Goal: Task Accomplishment & Management: Use online tool/utility

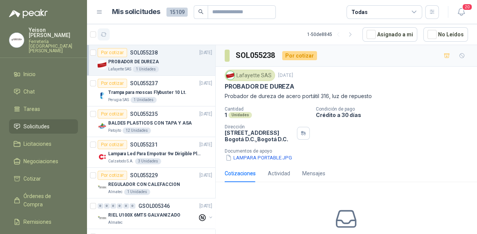
click at [101, 35] on icon "button" at bounding box center [104, 35] width 6 height 4
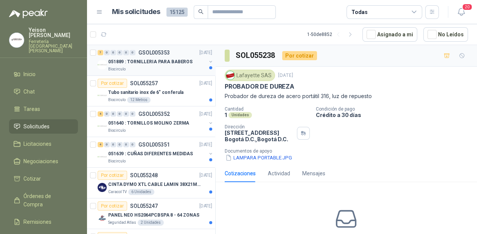
click at [143, 65] on p "051889 : TORNILLERIA PARA BABEROS" at bounding box center [150, 61] width 84 height 7
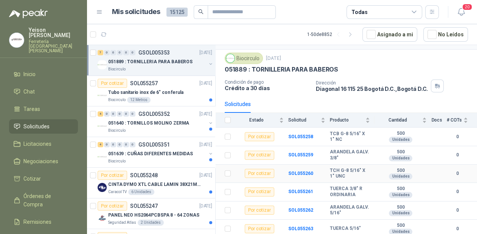
scroll to position [38, 0]
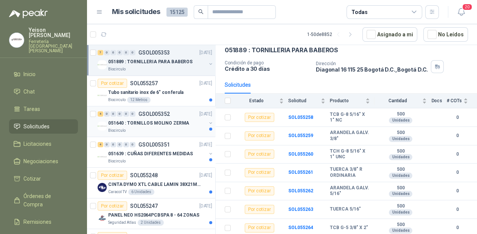
click at [162, 121] on p "051640 : TORNILLOS MOLINO ZERMA" at bounding box center [148, 122] width 81 height 7
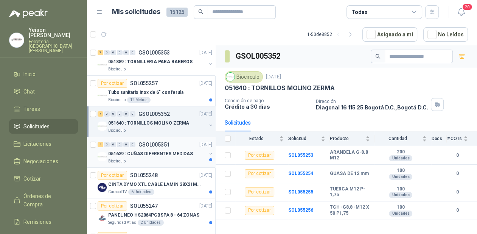
click at [148, 156] on p "051639 : CUÑAS DIFERENTES MEDIDAS" at bounding box center [150, 153] width 85 height 7
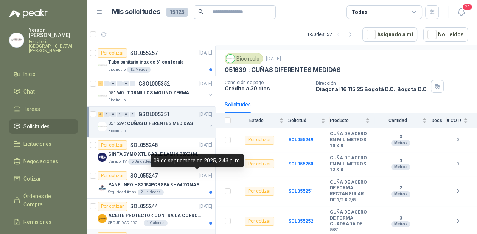
scroll to position [91, 0]
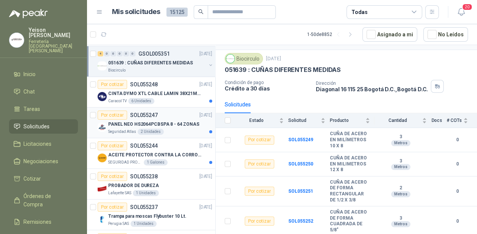
click at [150, 125] on p "PANEL NEO HS2064PCBSPA 8 - 64 ZONAS" at bounding box center [153, 124] width 91 height 7
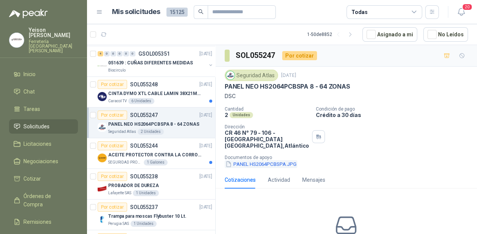
click at [259, 163] on button "PANEL HS2064PCBSPA.JPG" at bounding box center [260, 164] width 73 height 8
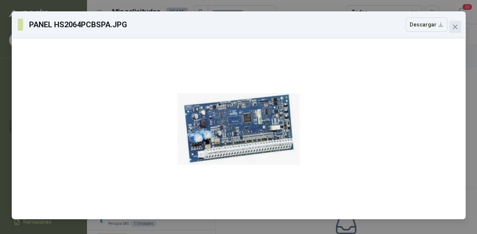
click at [452, 27] on icon "close" at bounding box center [455, 27] width 6 height 6
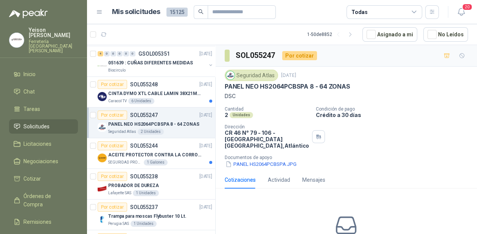
scroll to position [151, 0]
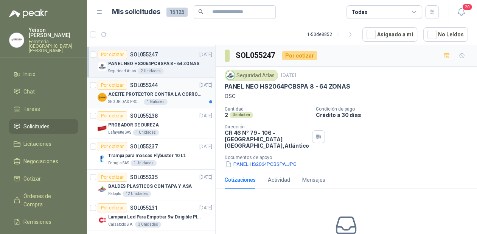
click at [175, 91] on p "ACEITE PROTECTOR CONTRA LA CORROSION - PARA LIMPIEZA DE ARMAMENTO" at bounding box center [155, 94] width 94 height 7
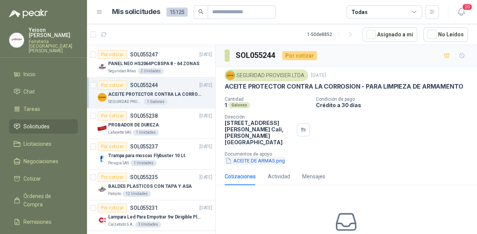
click at [262, 157] on button "ACEITE DE ARMAS.png" at bounding box center [254, 160] width 61 height 8
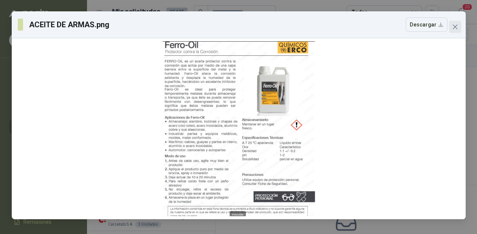
click at [452, 26] on icon "close" at bounding box center [455, 27] width 6 height 6
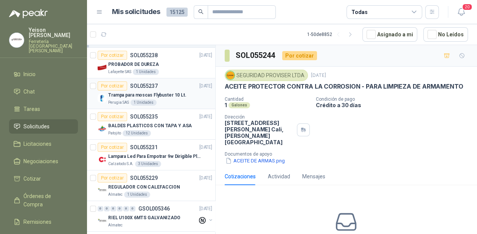
scroll to position [181, 0]
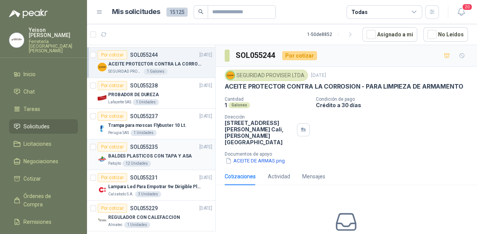
click at [167, 153] on p "BALDES PLASTICOS CON TAPA Y ASA" at bounding box center [150, 155] width 84 height 7
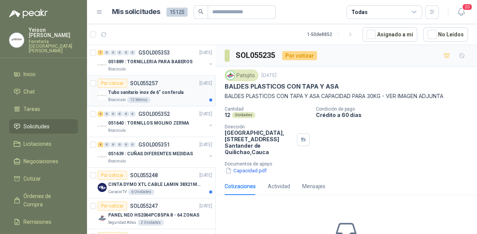
click at [181, 100] on div "Biocirculo 12 Metros" at bounding box center [160, 100] width 104 height 6
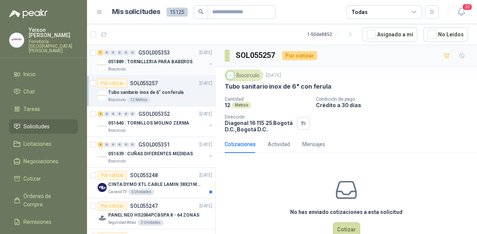
click at [175, 69] on div "Biocirculo" at bounding box center [157, 69] width 98 height 6
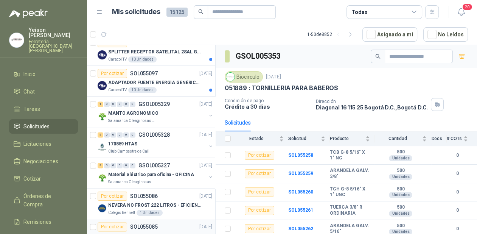
scroll to position [967, 0]
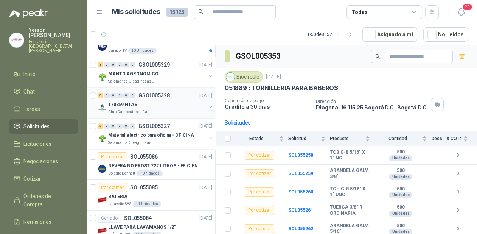
click at [147, 93] on p "GSOL005328" at bounding box center [153, 95] width 31 height 5
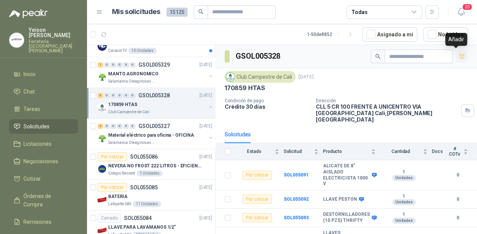
click at [460, 57] on button "button" at bounding box center [461, 56] width 12 height 12
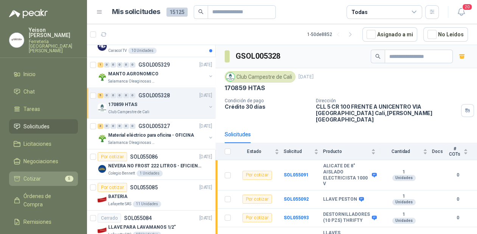
click at [53, 174] on li "Cotizar 5" at bounding box center [44, 178] width 60 height 8
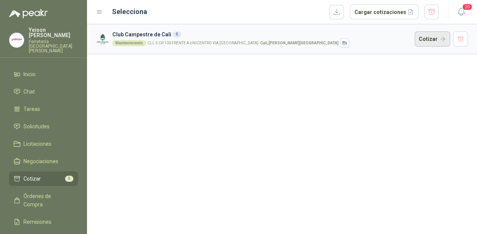
click at [438, 43] on button "Cotizar" at bounding box center [432, 38] width 36 height 15
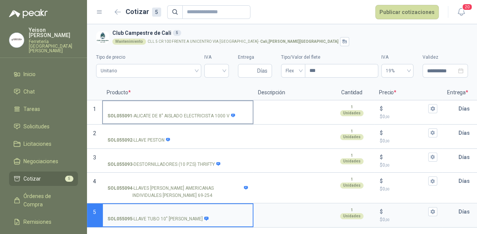
click at [112, 106] on input "SOL055091 - ALICATE DE 8" AISLADO ELECTRICISTA 1000 V" at bounding box center [177, 109] width 141 height 6
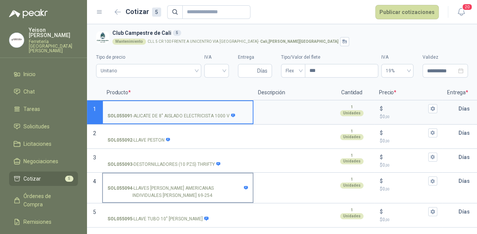
click at [161, 178] on input "SOL055094 - LLAVES [PERSON_NAME] AMERICANAS INDIVIDUALES [PERSON_NAME] 69-254" at bounding box center [177, 181] width 141 height 6
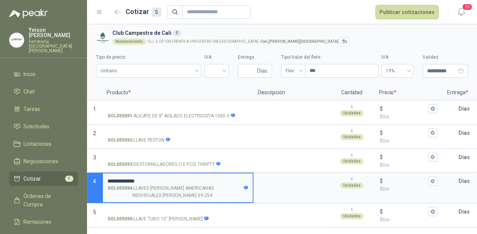
drag, startPoint x: 123, startPoint y: 180, endPoint x: 138, endPoint y: 180, distance: 15.1
click at [135, 178] on input "**********" at bounding box center [177, 181] width 141 height 6
type input "**********"
click at [364, 179] on div "1 Unidades" at bounding box center [352, 182] width 44 height 18
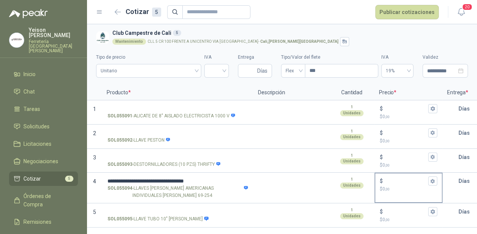
click at [393, 180] on input "$ $ 0 ,00" at bounding box center [405, 181] width 42 height 6
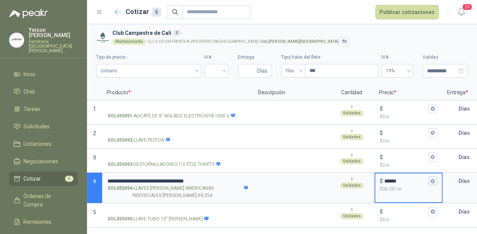
type input "******"
click at [431, 178] on icon "button" at bounding box center [432, 180] width 5 height 5
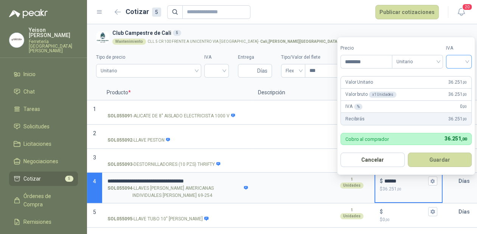
click at [463, 56] on input "search" at bounding box center [458, 60] width 17 height 11
click at [457, 76] on div "19%" at bounding box center [460, 77] width 14 height 8
click at [443, 160] on button "Guardar" at bounding box center [440, 159] width 65 height 14
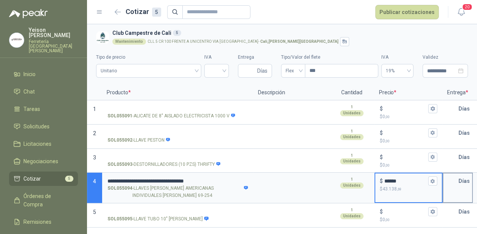
click at [453, 179] on input "text" at bounding box center [450, 180] width 15 height 15
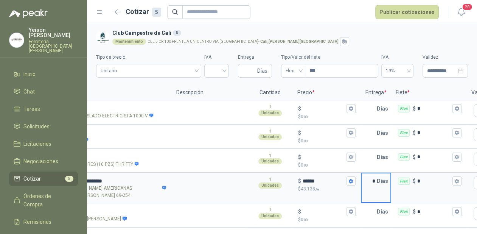
scroll to position [0, 93]
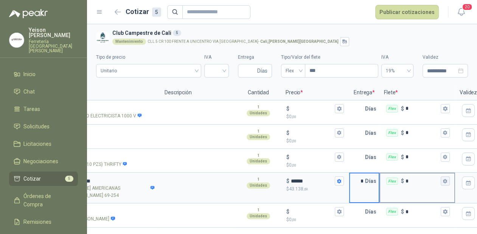
type input "*"
click at [447, 184] on button "Flex $ *" at bounding box center [444, 180] width 9 height 9
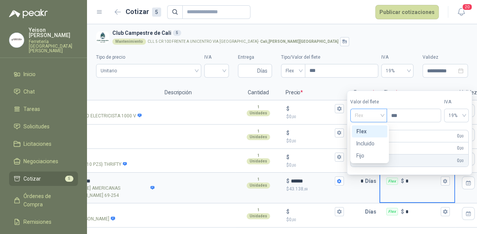
click at [381, 113] on span "Flex" at bounding box center [368, 115] width 28 height 11
click at [365, 143] on div "Incluido" at bounding box center [369, 143] width 26 height 8
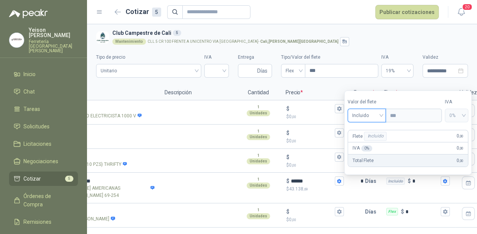
scroll to position [0, 0]
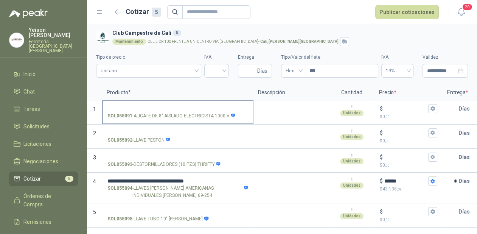
click at [134, 112] on p "SOL055091 - ALICATE DE 8" AISLADO ELECTRICISTA 1000 V" at bounding box center [171, 115] width 128 height 7
click at [134, 111] on input "SOL055091 - ALICATE DE 8" AISLADO ELECTRICISTA 1000 V" at bounding box center [177, 109] width 141 height 6
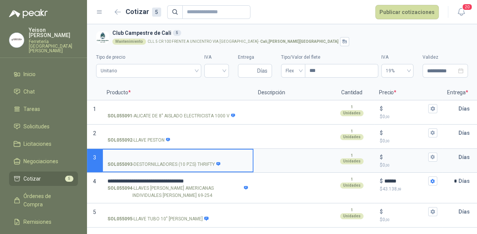
click at [137, 154] on input "SOL055093 - DESTORNILLADORES (10 PZS) THRIFTY" at bounding box center [177, 157] width 141 height 6
drag, startPoint x: 121, startPoint y: 155, endPoint x: 189, endPoint y: 155, distance: 68.4
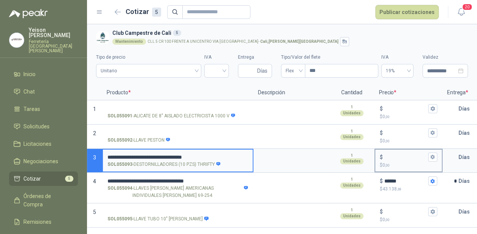
type input "**********"
click at [394, 154] on input "$ $ 0 ,00" at bounding box center [405, 157] width 42 height 6
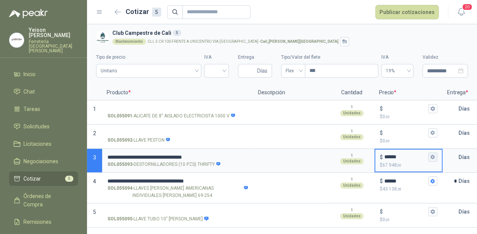
type input "******"
click at [433, 155] on icon "button" at bounding box center [432, 156] width 5 height 5
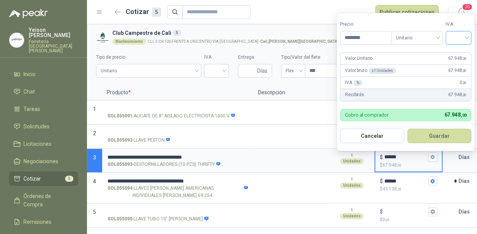
click at [469, 38] on div at bounding box center [458, 38] width 26 height 14
click at [460, 54] on div "19%" at bounding box center [460, 53] width 14 height 8
click at [449, 136] on button "Guardar" at bounding box center [440, 135] width 65 height 14
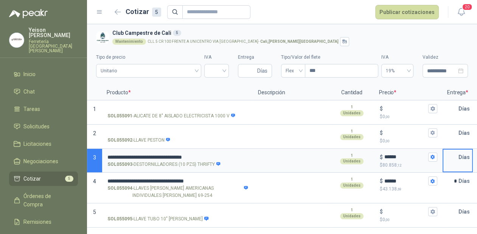
click at [453, 159] on input "text" at bounding box center [450, 156] width 15 height 15
type input "*"
click at [456, 181] on input "*" at bounding box center [450, 180] width 15 height 15
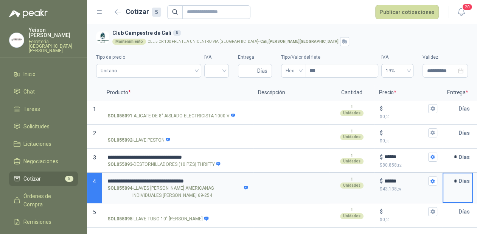
type input "*"
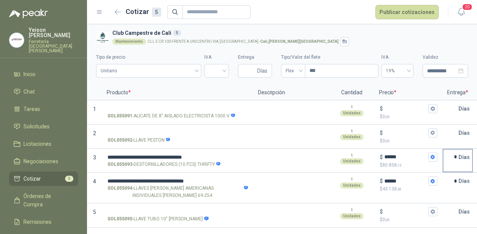
click at [461, 158] on p "Días" at bounding box center [465, 156] width 14 height 15
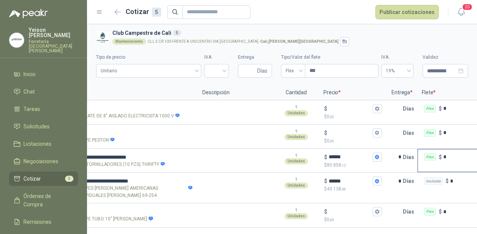
scroll to position [0, 73]
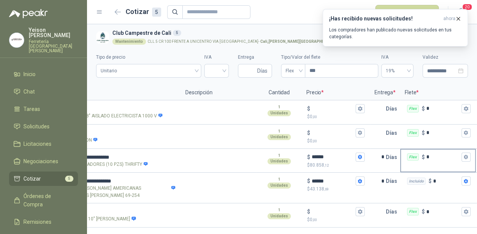
click at [471, 163] on div "Flex $ *" at bounding box center [438, 156] width 74 height 15
click at [460, 159] on input "*" at bounding box center [443, 157] width 34 height 6
click at [466, 160] on button "Flex $ *" at bounding box center [465, 156] width 9 height 9
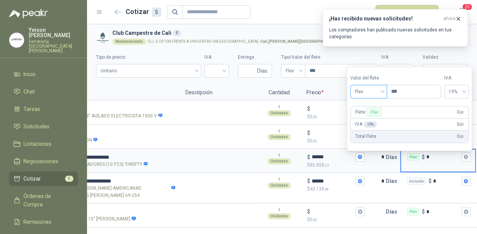
click at [382, 91] on span "Flex" at bounding box center [368, 91] width 28 height 11
click at [367, 119] on div "Incluido" at bounding box center [369, 119] width 26 height 8
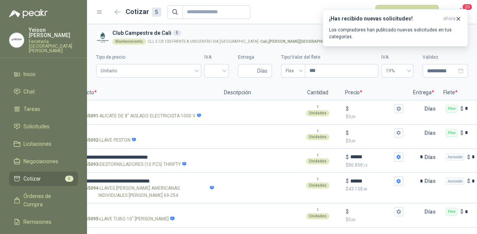
scroll to position [0, 0]
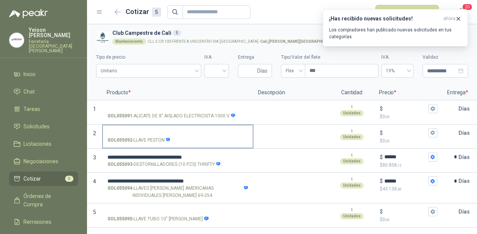
click at [122, 132] on input "SOL055092 - LLAVE PESTON" at bounding box center [177, 133] width 141 height 6
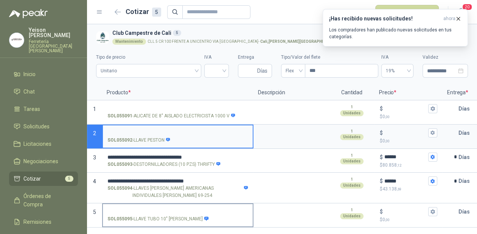
drag, startPoint x: 141, startPoint y: 211, endPoint x: 141, endPoint y: 200, distance: 11.3
click at [141, 211] on input "SOL055095 - LLAVE TUBO 10" [PERSON_NAME]" at bounding box center [177, 212] width 141 height 6
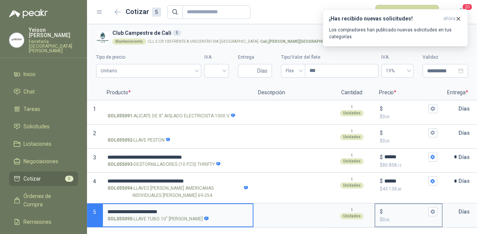
type input "**********"
click at [387, 210] on input "$ $ 0 ,00" at bounding box center [405, 212] width 42 height 6
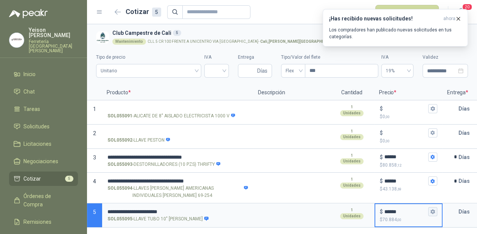
type input "******"
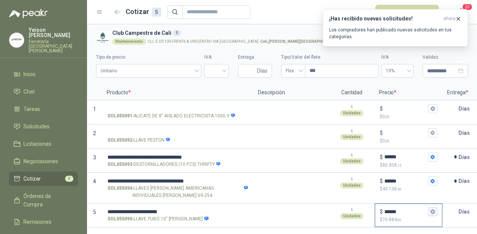
click at [430, 211] on icon "button" at bounding box center [432, 211] width 5 height 5
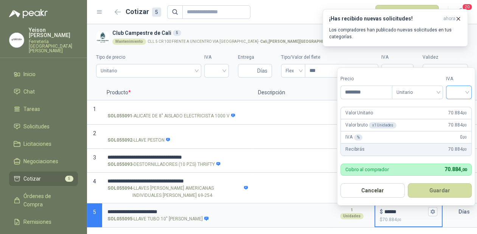
click at [467, 91] on input "search" at bounding box center [458, 91] width 17 height 11
click at [457, 108] on div "19%" at bounding box center [460, 108] width 14 height 8
click at [441, 197] on button "Guardar" at bounding box center [440, 190] width 65 height 14
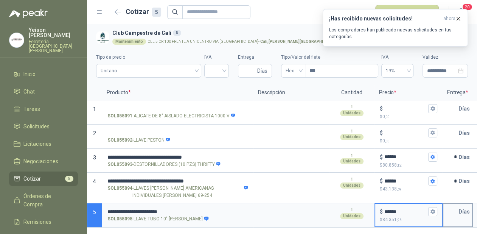
click at [448, 209] on input "text" at bounding box center [450, 211] width 15 height 15
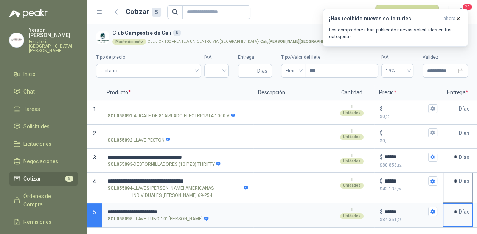
type input "*"
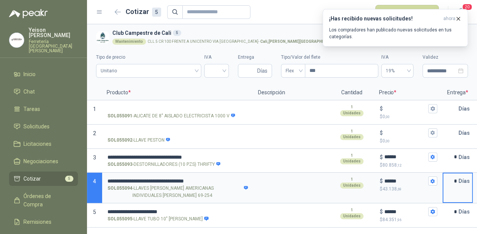
click at [453, 179] on input "*" at bounding box center [450, 180] width 15 height 15
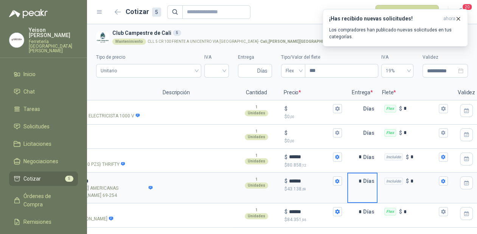
scroll to position [0, 116]
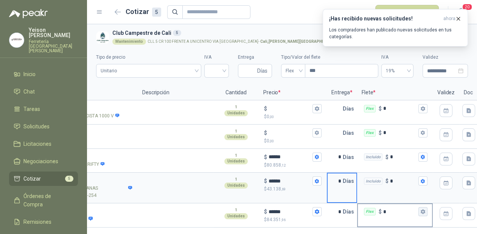
type input "*"
click at [420, 211] on icon "button" at bounding box center [422, 211] width 5 height 5
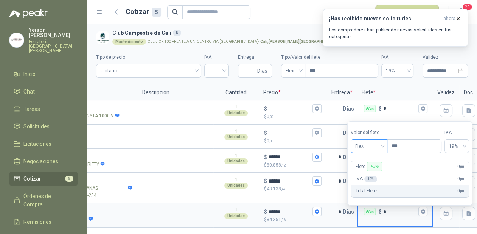
click at [385, 142] on div "Flex" at bounding box center [368, 146] width 37 height 14
click at [363, 172] on div "Incluido" at bounding box center [369, 174] width 26 height 8
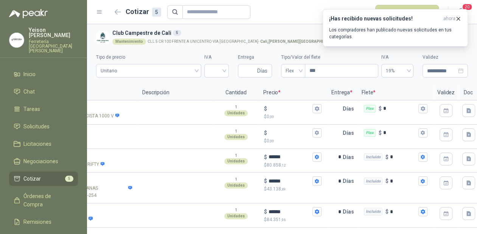
scroll to position [0, 0]
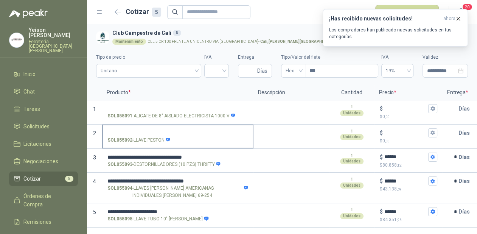
click at [125, 126] on label "SOL055092 - LLAVE PESTON" at bounding box center [178, 136] width 150 height 22
click at [125, 130] on input "SOL055092 - LLAVE PESTON" at bounding box center [177, 133] width 141 height 6
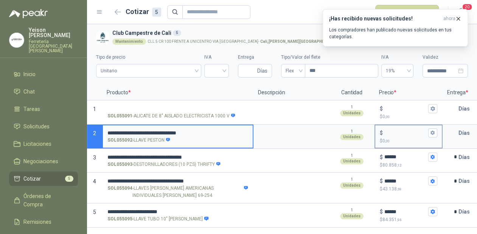
type input "**********"
click at [388, 132] on input "$ $ 0 ,00" at bounding box center [405, 133] width 42 height 6
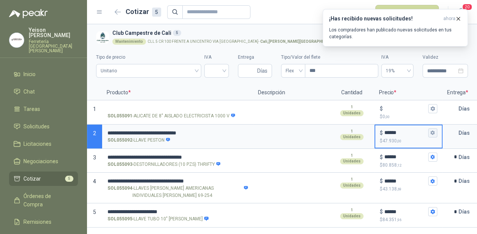
type input "******"
click at [436, 135] on button "$ ****** $ 47.930 ,00" at bounding box center [432, 132] width 9 height 9
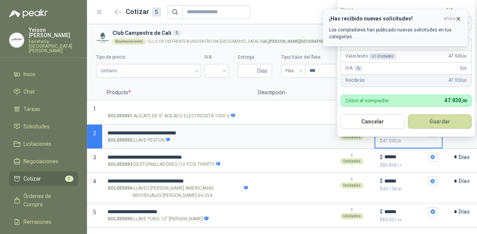
click at [458, 19] on icon "button" at bounding box center [458, 18] width 6 height 6
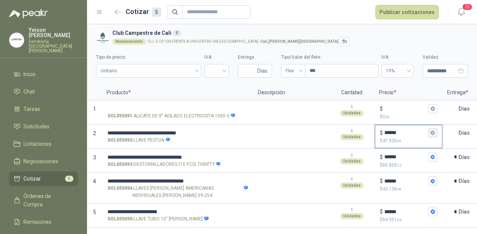
click at [430, 132] on icon "button" at bounding box center [432, 132] width 5 height 5
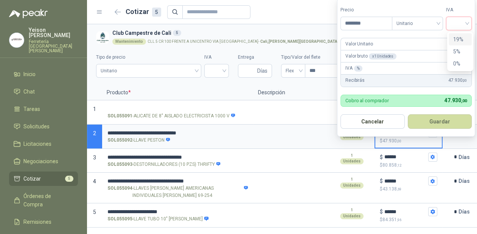
click at [466, 21] on input "search" at bounding box center [458, 22] width 17 height 11
click at [461, 36] on div "19%" at bounding box center [460, 39] width 14 height 8
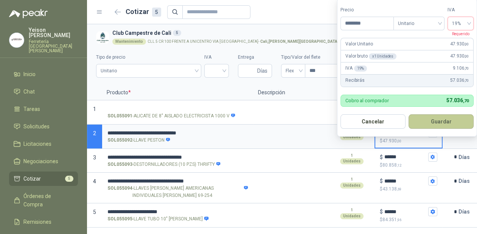
click at [449, 121] on button "Guardar" at bounding box center [440, 121] width 65 height 14
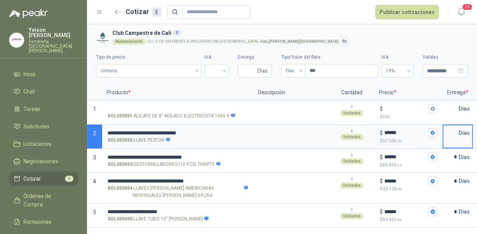
click at [454, 138] on input "text" at bounding box center [450, 132] width 15 height 15
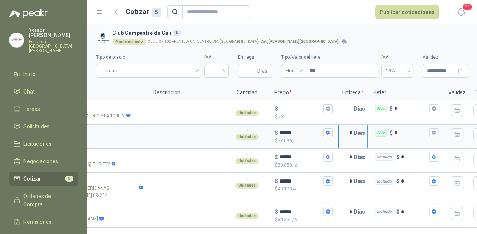
scroll to position [0, 121]
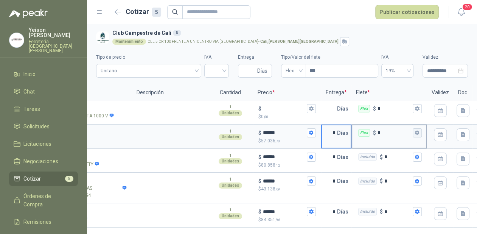
type input "*"
click at [417, 136] on button "Flex $ *" at bounding box center [416, 132] width 9 height 9
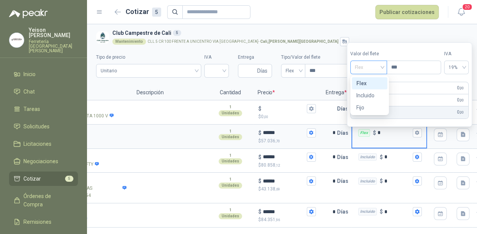
click at [377, 63] on span "Flex" at bounding box center [368, 67] width 28 height 11
click at [364, 94] on div "Incluido" at bounding box center [369, 95] width 26 height 8
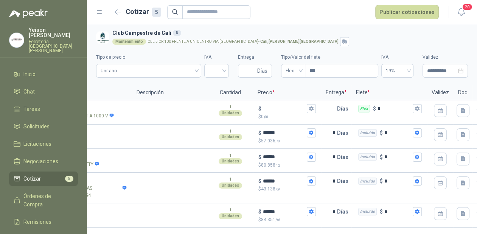
scroll to position [0, 0]
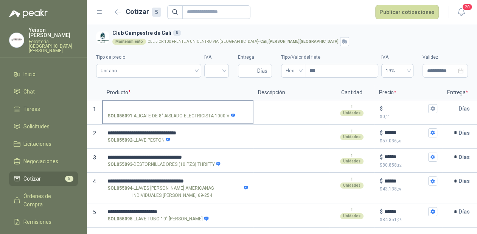
click at [135, 104] on label "SOL055091 - ALICATE DE 8" AISLADO ELECTRICISTA 1000 V" at bounding box center [178, 112] width 150 height 22
click at [135, 106] on input "SOL055091 - ALICATE DE 8" AISLADO ELECTRICISTA 1000 V" at bounding box center [177, 109] width 141 height 6
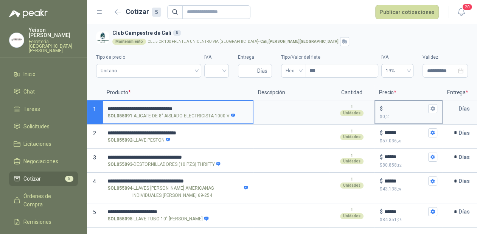
type input "**********"
click at [398, 107] on input "$ $ 0 ,00" at bounding box center [405, 108] width 42 height 6
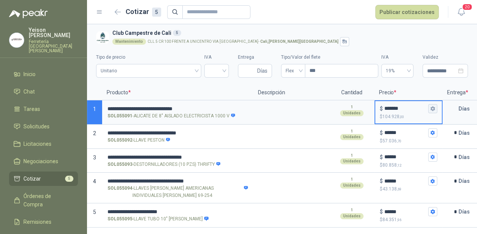
type input "*******"
click at [435, 110] on button "$ ******* $ 104.928 ,00" at bounding box center [432, 108] width 9 height 9
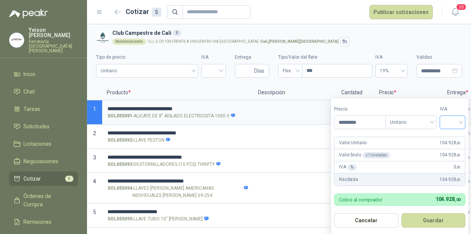
click at [457, 118] on input "search" at bounding box center [452, 121] width 17 height 11
click at [448, 136] on div "19%" at bounding box center [454, 138] width 14 height 8
click at [435, 219] on button "Guardar" at bounding box center [434, 220] width 65 height 14
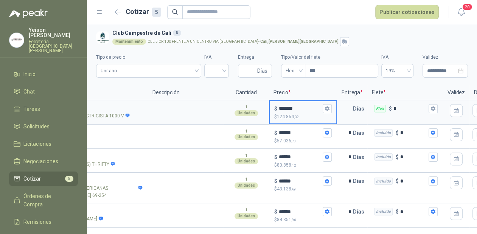
scroll to position [0, 138]
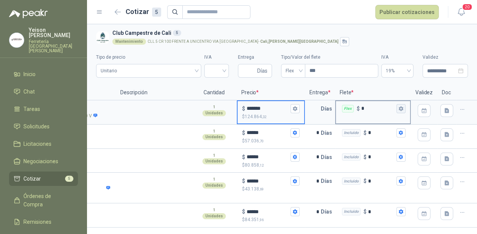
click at [403, 108] on button "Flex $ *" at bounding box center [400, 108] width 9 height 9
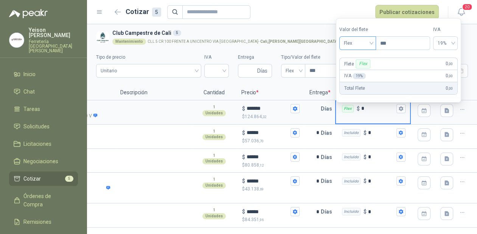
click at [369, 40] on span "Flex" at bounding box center [358, 42] width 28 height 11
click at [358, 72] on div "Incluido" at bounding box center [358, 71] width 26 height 8
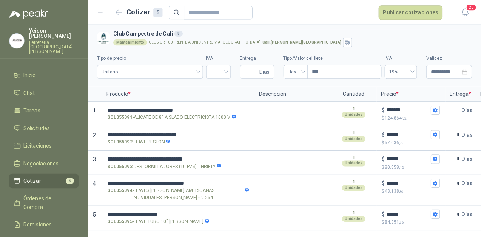
scroll to position [0, 0]
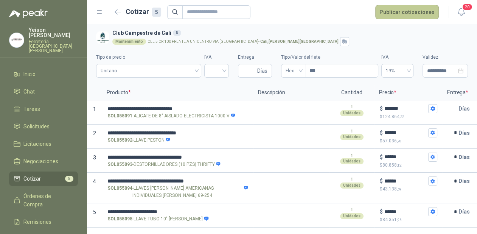
click at [407, 14] on button "Publicar cotizaciones" at bounding box center [406, 12] width 63 height 14
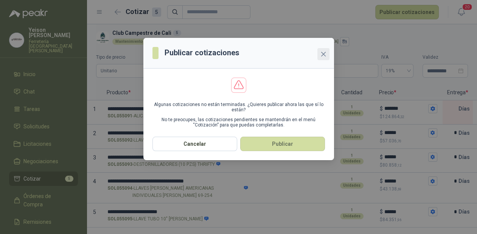
click at [320, 52] on icon "close" at bounding box center [323, 54] width 6 height 6
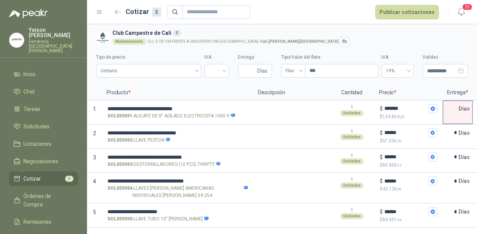
click at [450, 107] on input "text" at bounding box center [450, 108] width 15 height 15
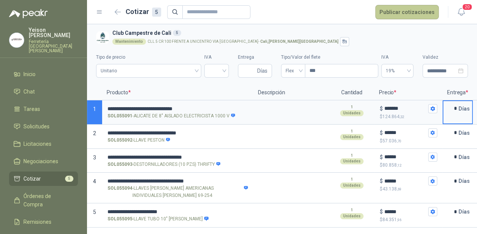
type input "*"
click at [424, 12] on button "Publicar cotizaciones" at bounding box center [406, 12] width 63 height 14
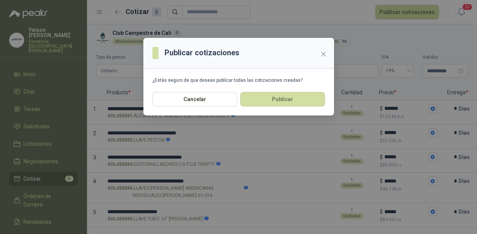
click at [330, 98] on div "Cancelar Publicar" at bounding box center [238, 103] width 190 height 23
click at [321, 95] on button "Publicar" at bounding box center [282, 99] width 85 height 14
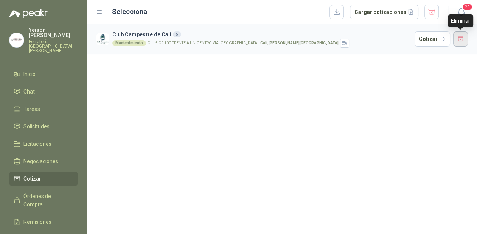
click at [458, 37] on button "button" at bounding box center [460, 38] width 15 height 15
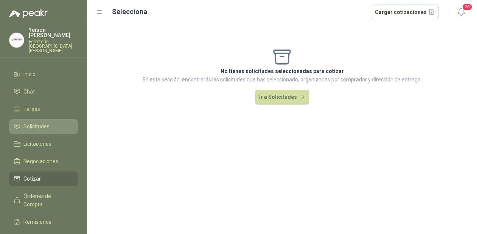
click at [57, 122] on li "Solicitudes" at bounding box center [44, 126] width 60 height 8
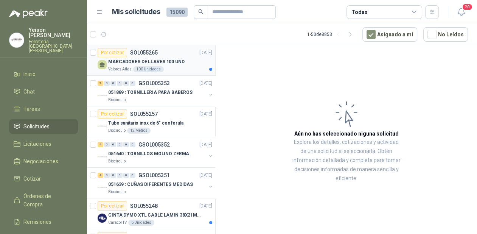
click at [165, 65] on div "MARCADORES DE LLAVES 100 UND" at bounding box center [160, 61] width 104 height 9
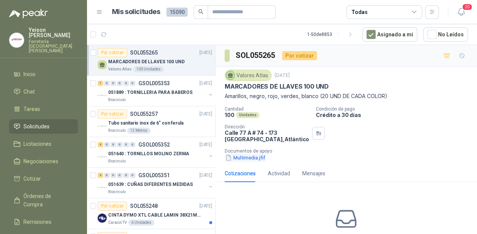
click at [252, 158] on button "Multimedia.jfif" at bounding box center [244, 157] width 41 height 8
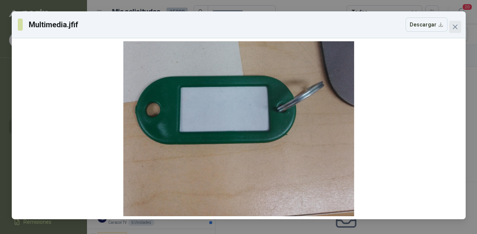
click at [450, 26] on span "Close" at bounding box center [455, 27] width 12 height 6
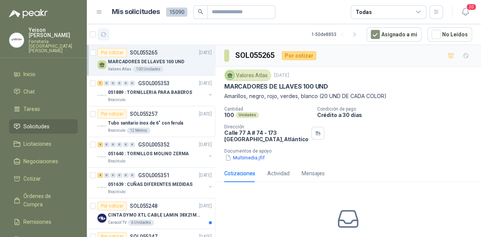
click at [107, 34] on button "button" at bounding box center [104, 34] width 12 height 12
